Goal: Information Seeking & Learning: Learn about a topic

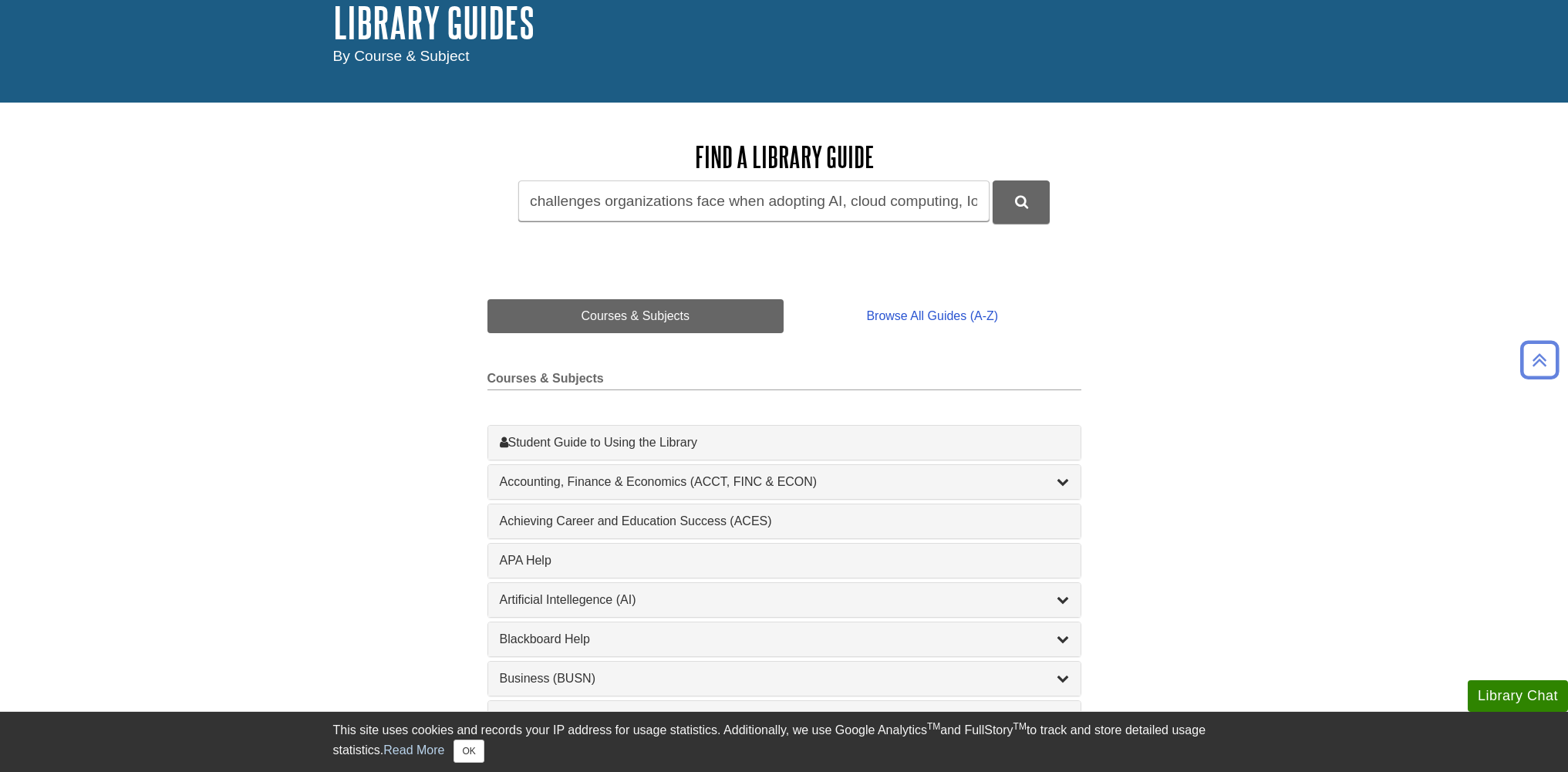
scroll to position [77, 0]
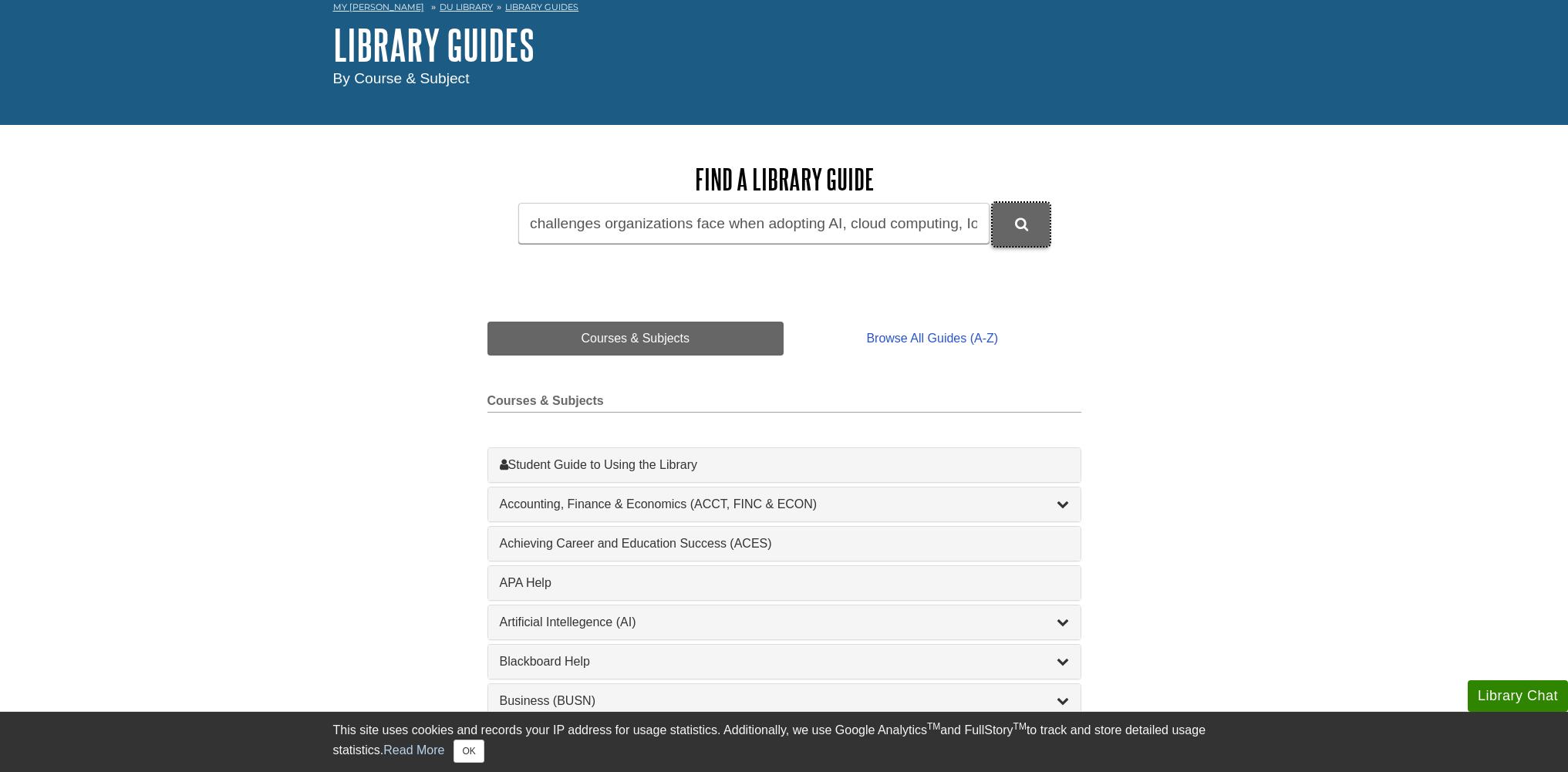
click at [1025, 222] on icon "DU Library Guides Search" at bounding box center [1021, 225] width 13 height 14
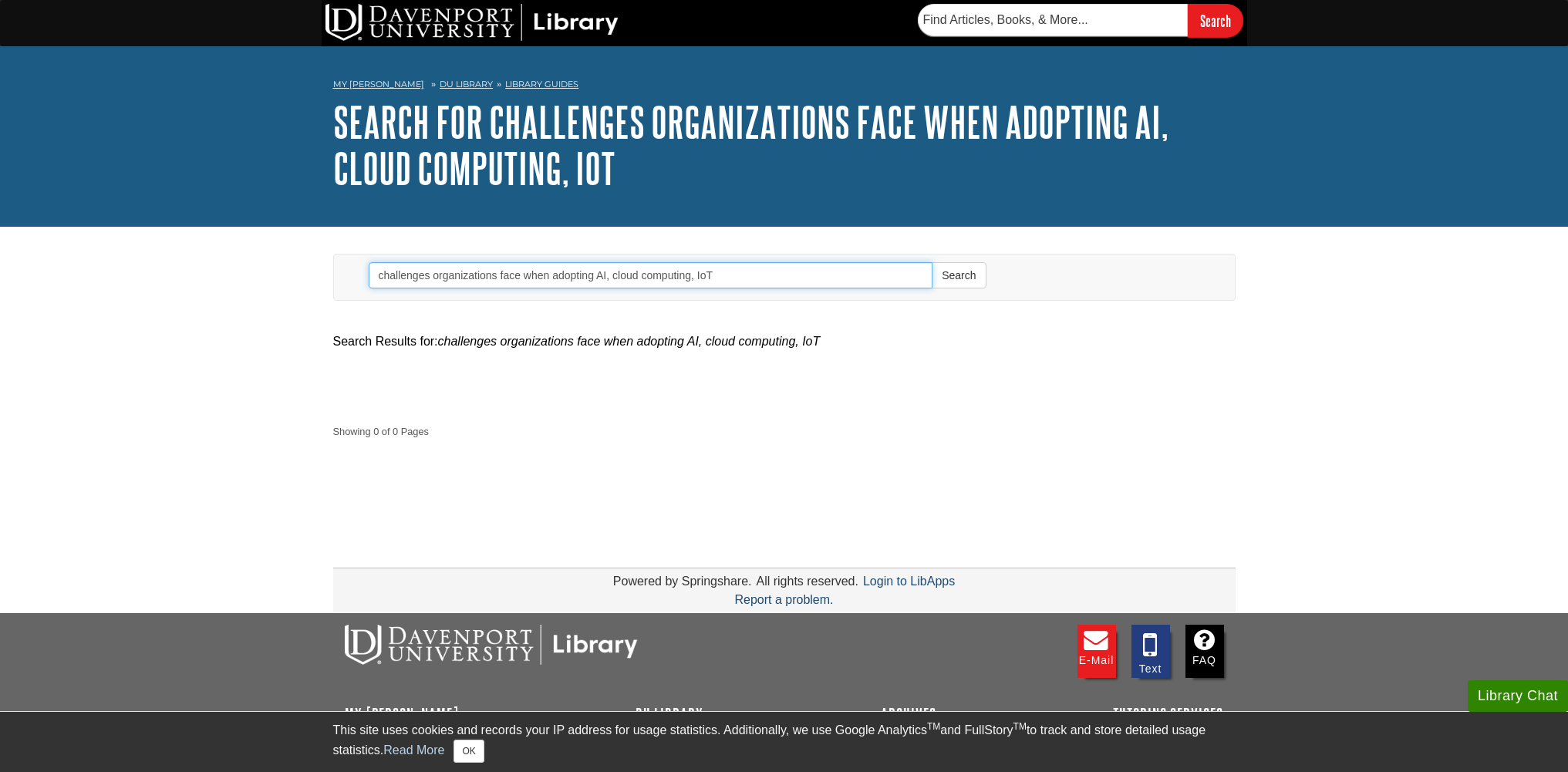
click at [735, 268] on input "challenges organizations face when adopting AI, cloud computing, IoT" at bounding box center [651, 274] width 565 height 26
click at [968, 277] on button "Search" at bounding box center [958, 274] width 54 height 26
click at [743, 273] on input "challenges organizations face when adopting AI, cloud computing, IoT" at bounding box center [651, 274] width 565 height 26
click at [956, 284] on button "Search" at bounding box center [958, 274] width 54 height 26
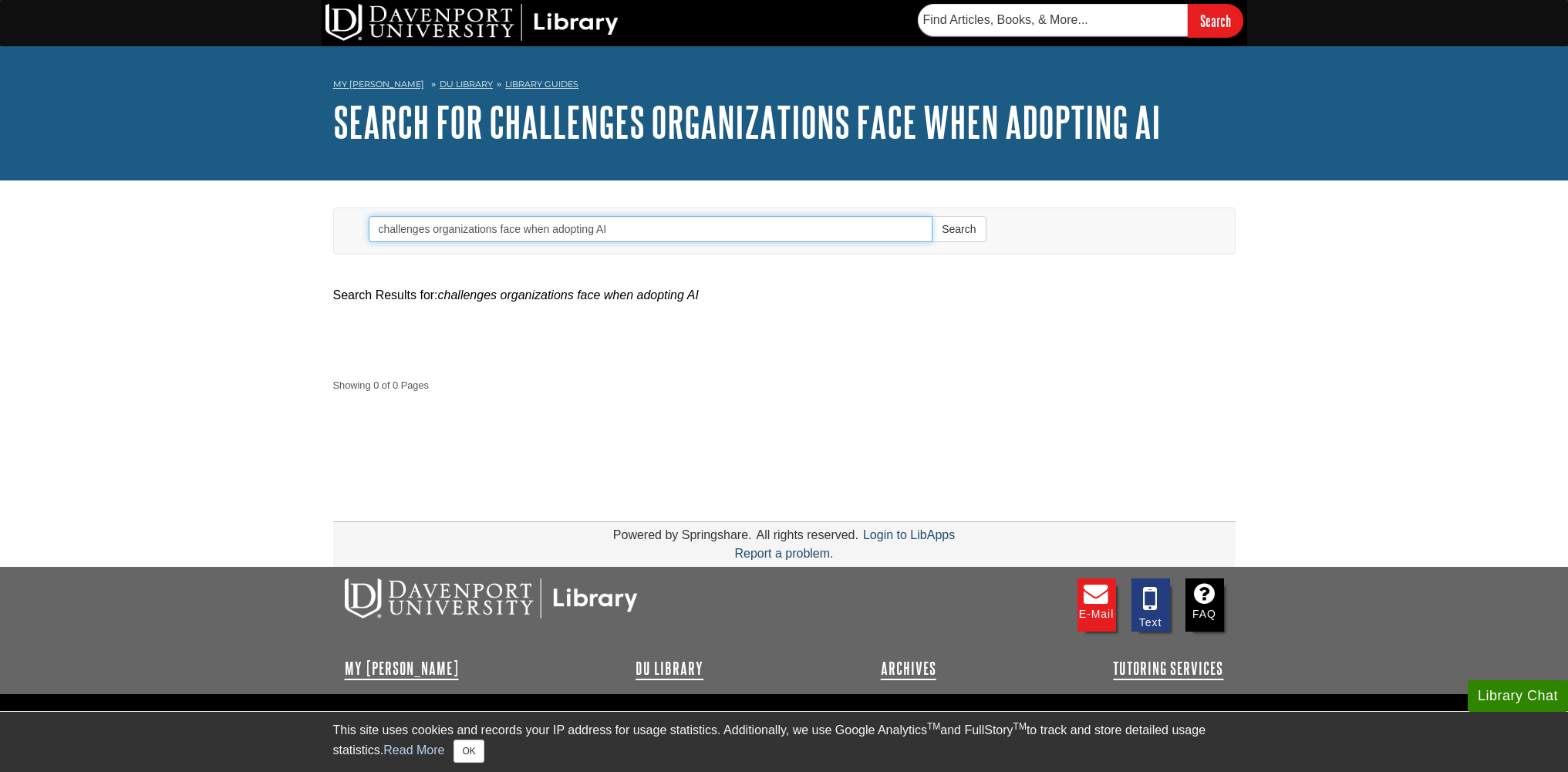
click at [420, 230] on input "challenges organizations face when adopting AI" at bounding box center [651, 228] width 565 height 26
type input "organizations adopting AI"
click at [932, 216] on button "Search" at bounding box center [958, 228] width 54 height 26
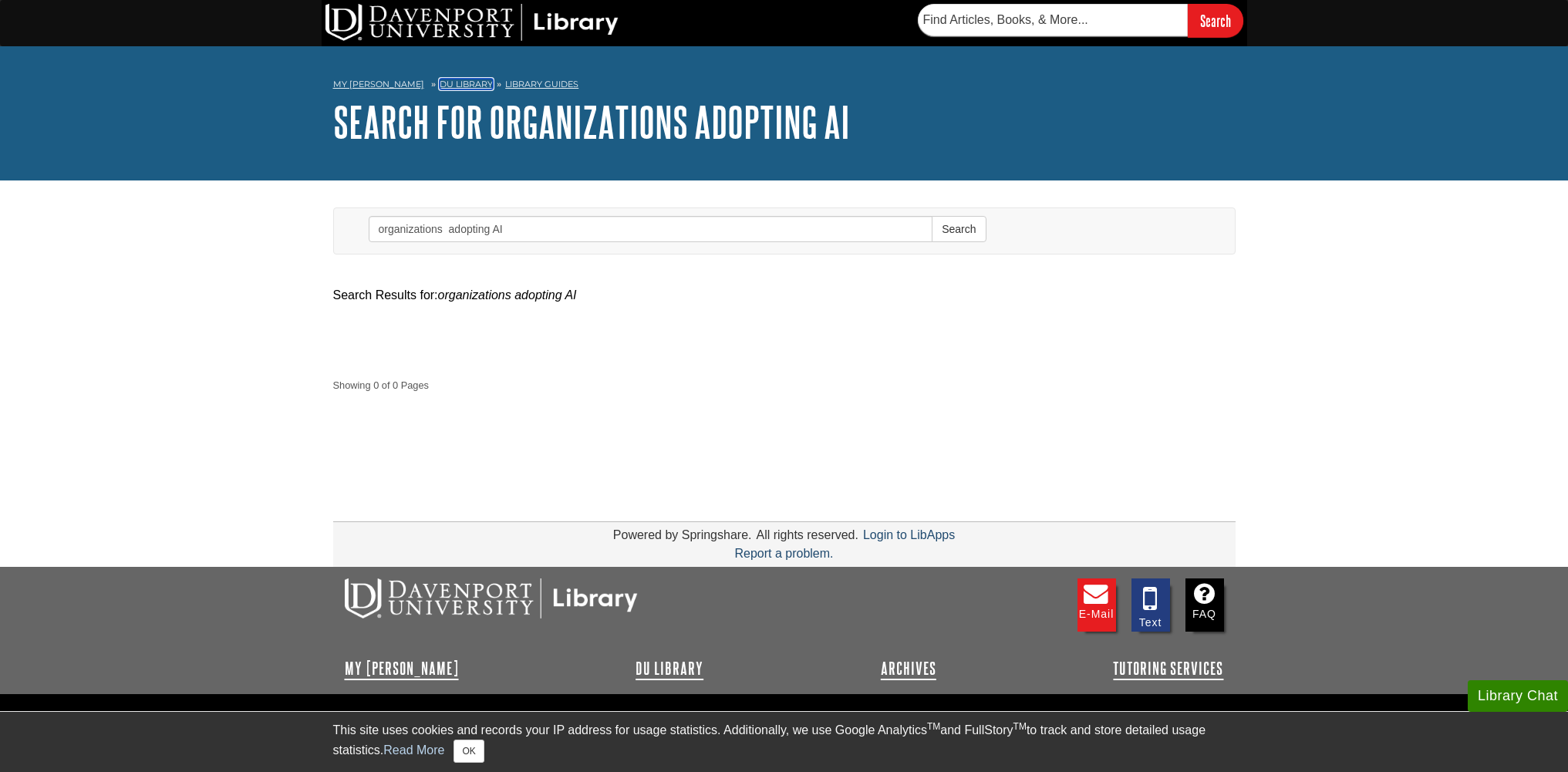
click at [454, 84] on link "DU Library" at bounding box center [466, 83] width 54 height 11
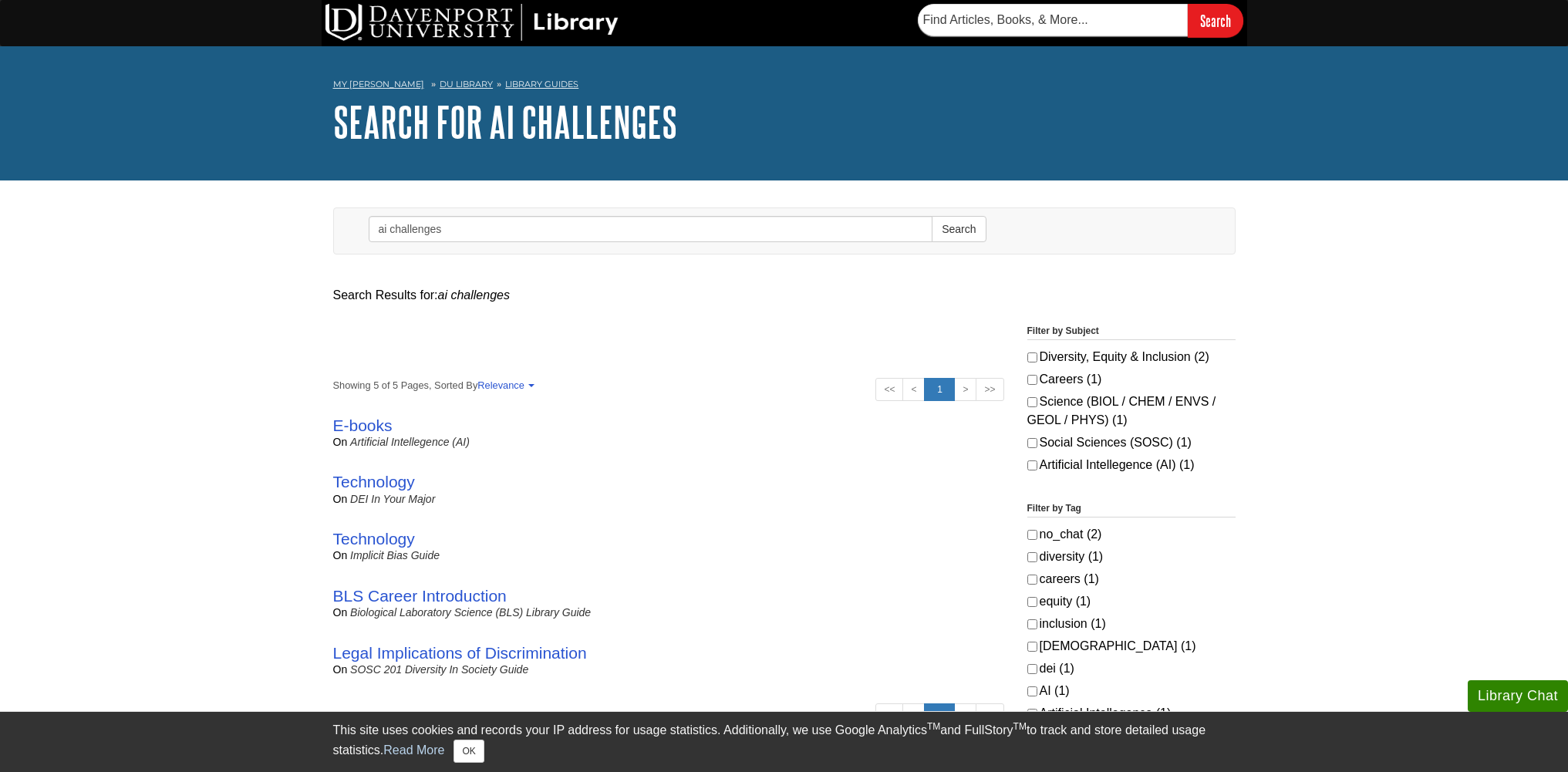
click at [544, 212] on form "Search ai challenges Search" at bounding box center [677, 231] width 641 height 46
click at [530, 241] on input "ai challenges" at bounding box center [651, 228] width 565 height 26
click at [538, 228] on input "ai challenges" at bounding box center [651, 228] width 565 height 26
click at [932, 216] on button "Search" at bounding box center [958, 228] width 54 height 26
